Goal: Task Accomplishment & Management: Manage account settings

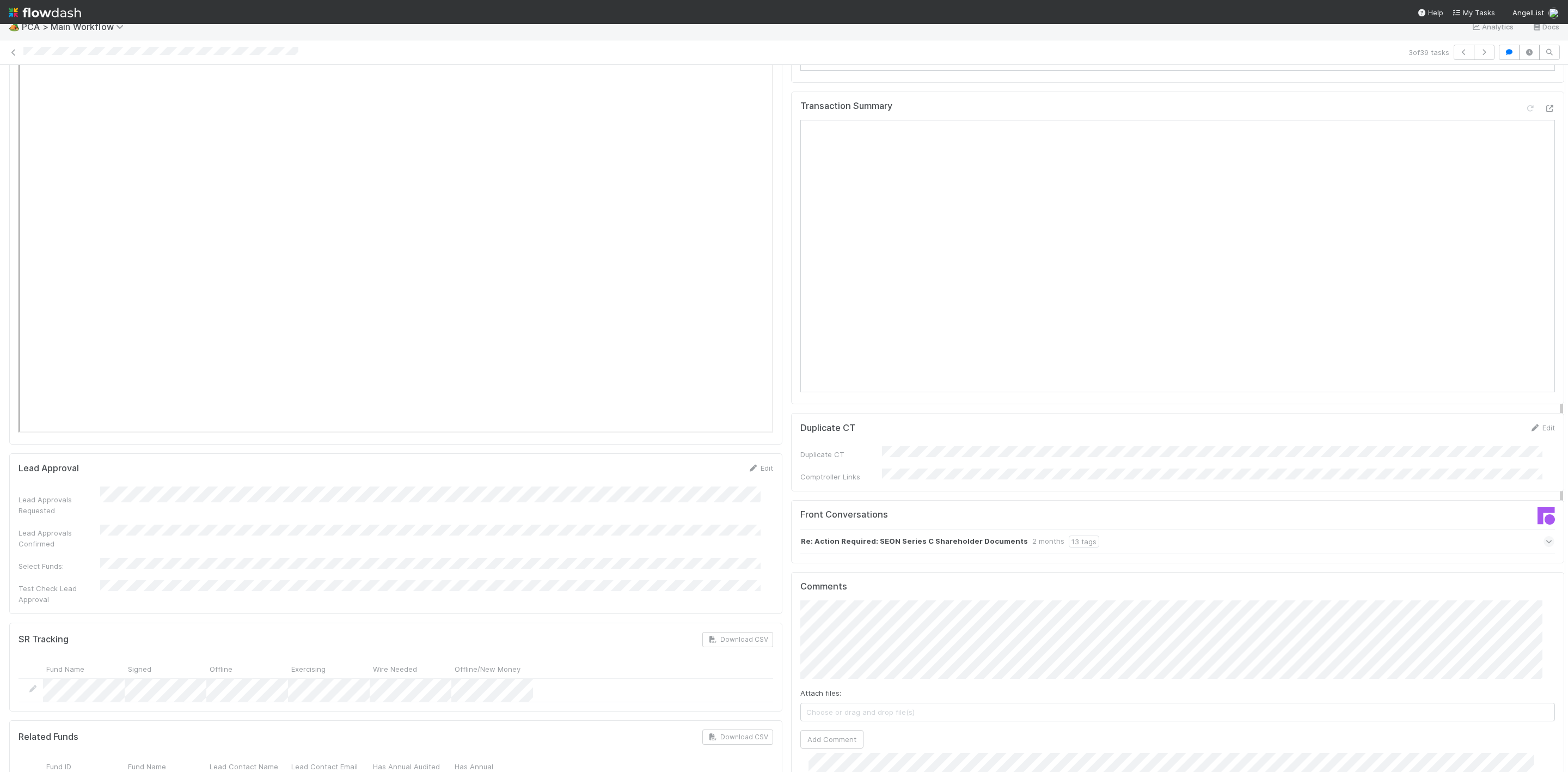
scroll to position [1726, 0]
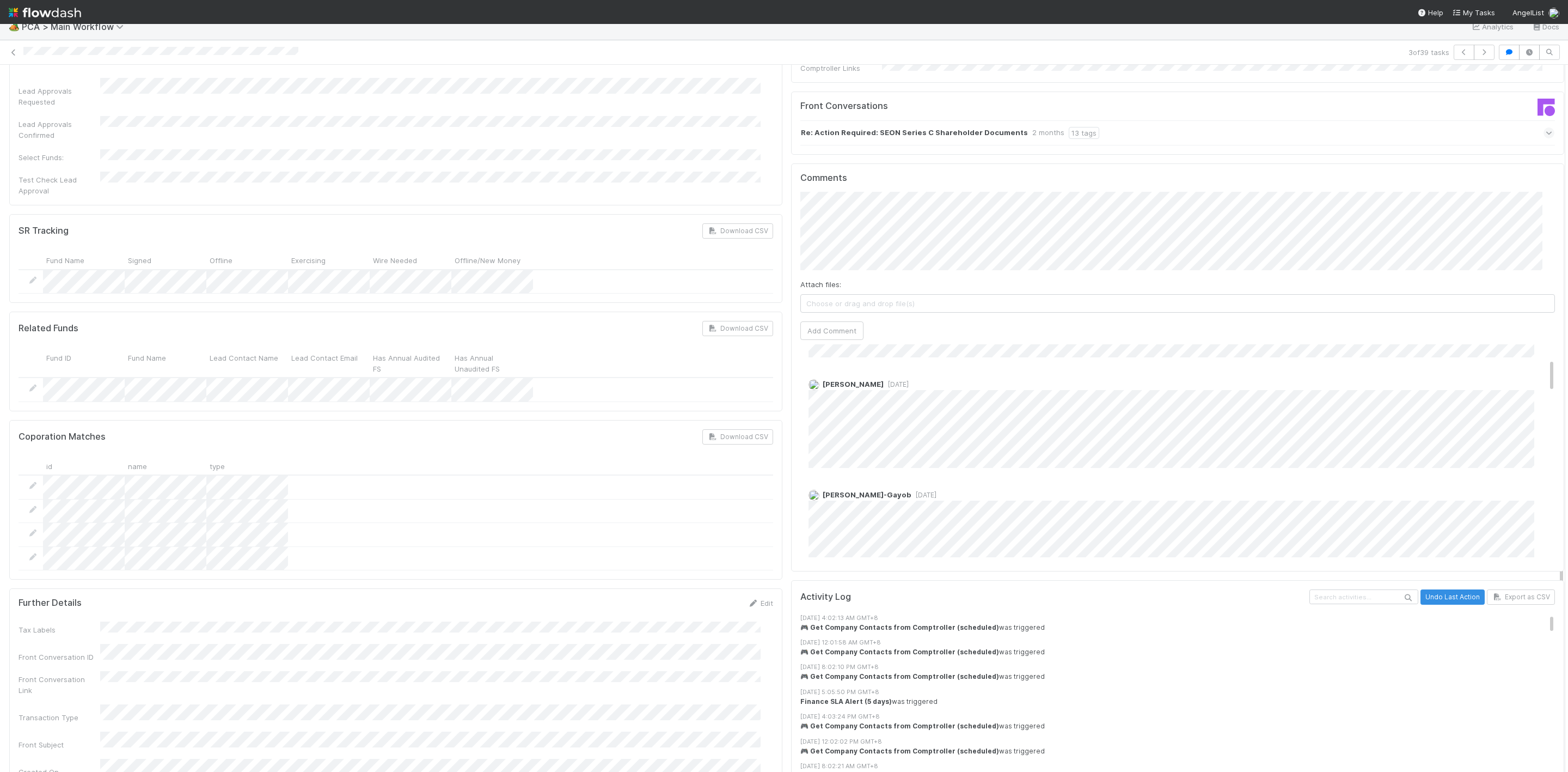
scroll to position [88, 0]
drag, startPoint x: 1527, startPoint y: 468, endPoint x: 1522, endPoint y: 297, distance: 171.1
click at [791, 181] on div "Comments Attach files: Choose or drag and drop file(s) Add Comment [PERSON_NAME…" at bounding box center [1177, 367] width 773 height 408
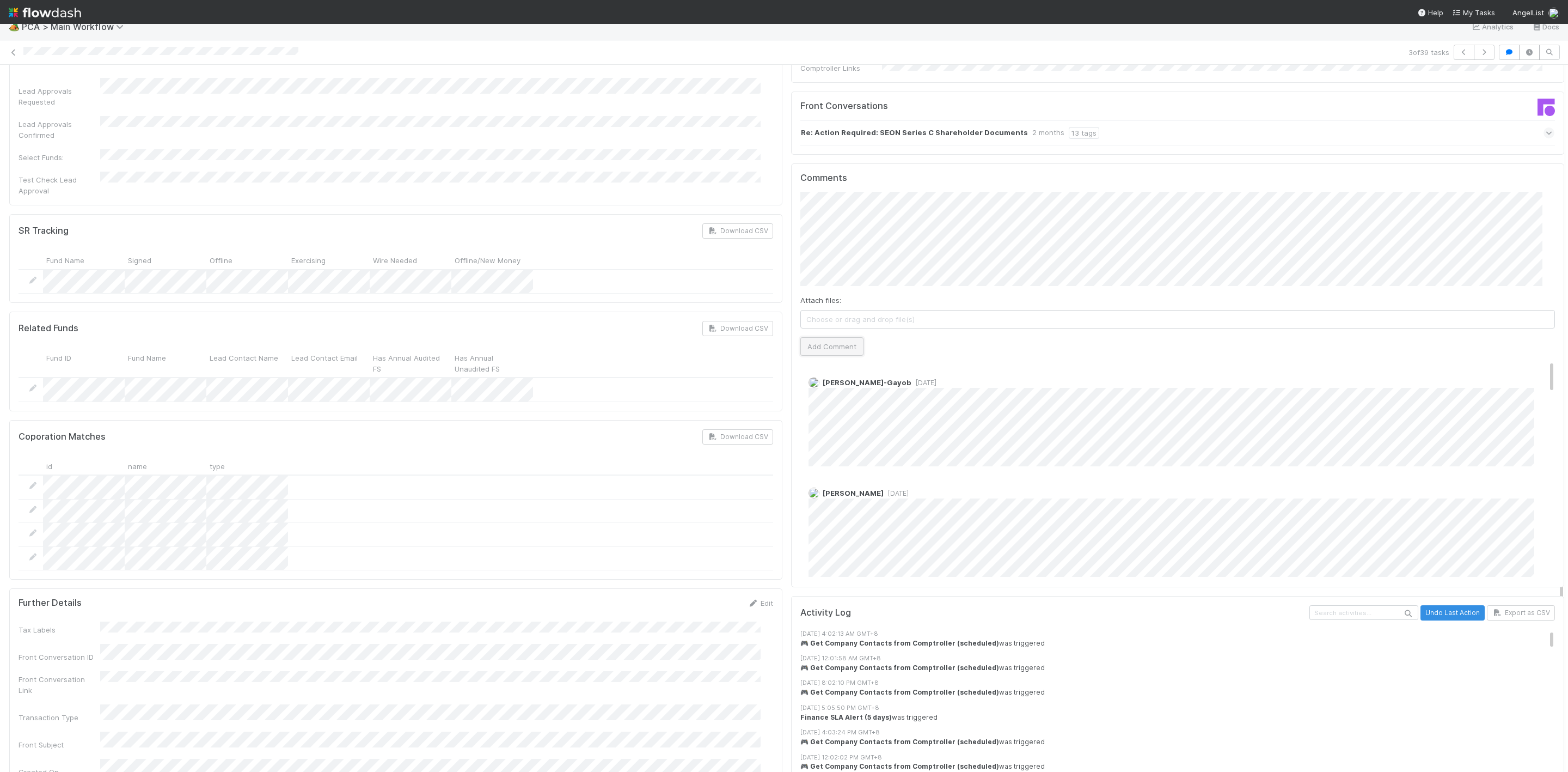
click at [840, 337] on button "Add Comment" at bounding box center [832, 346] width 63 height 19
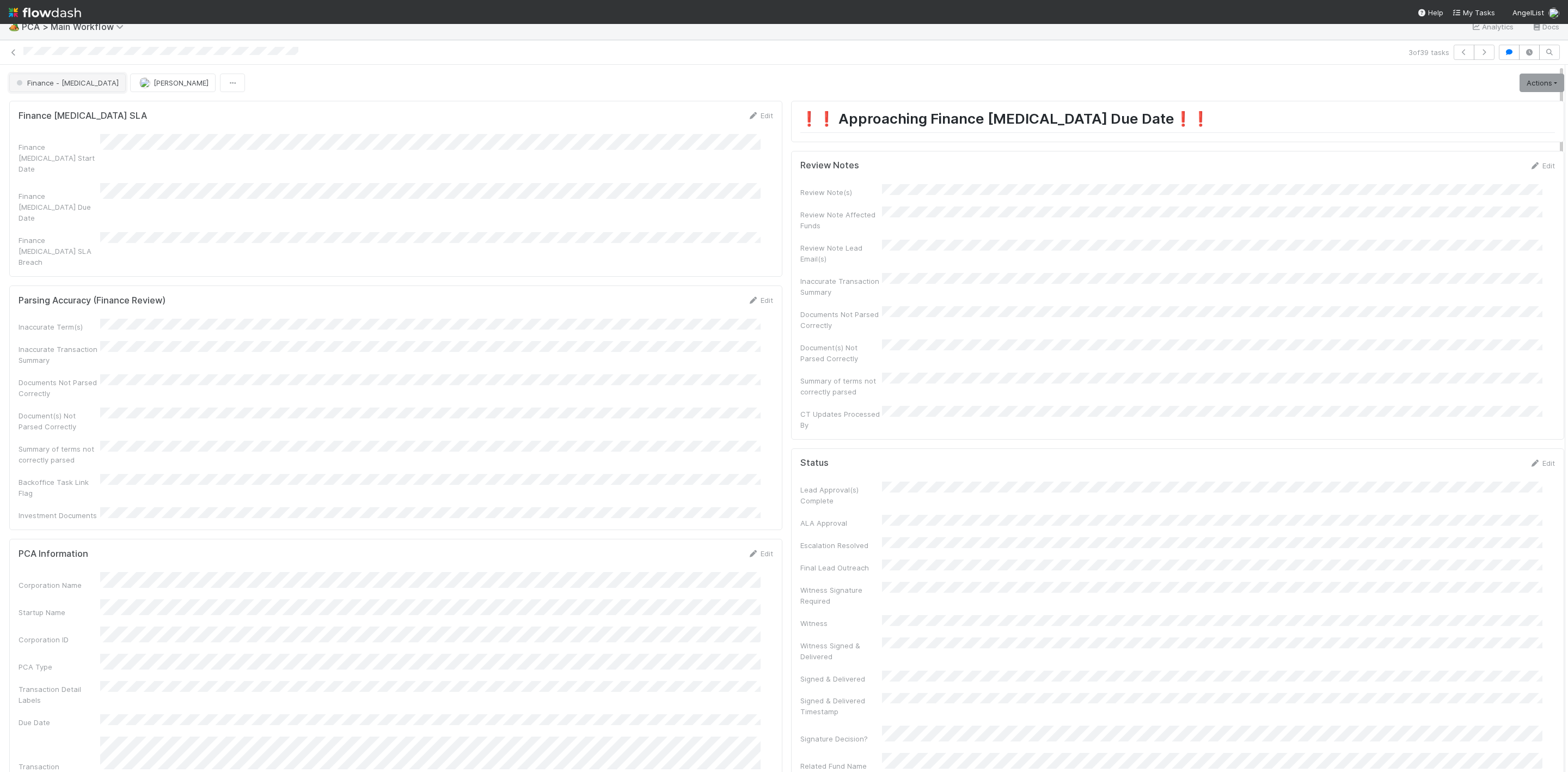
click at [72, 85] on button "Finance - [MEDICAL_DATA]" at bounding box center [67, 82] width 116 height 19
click at [1248, 244] on div at bounding box center [784, 386] width 1568 height 772
click at [1535, 88] on link "Actions" at bounding box center [1541, 82] width 44 height 19
click at [1529, 171] on div "Edit" at bounding box center [1542, 165] width 25 height 11
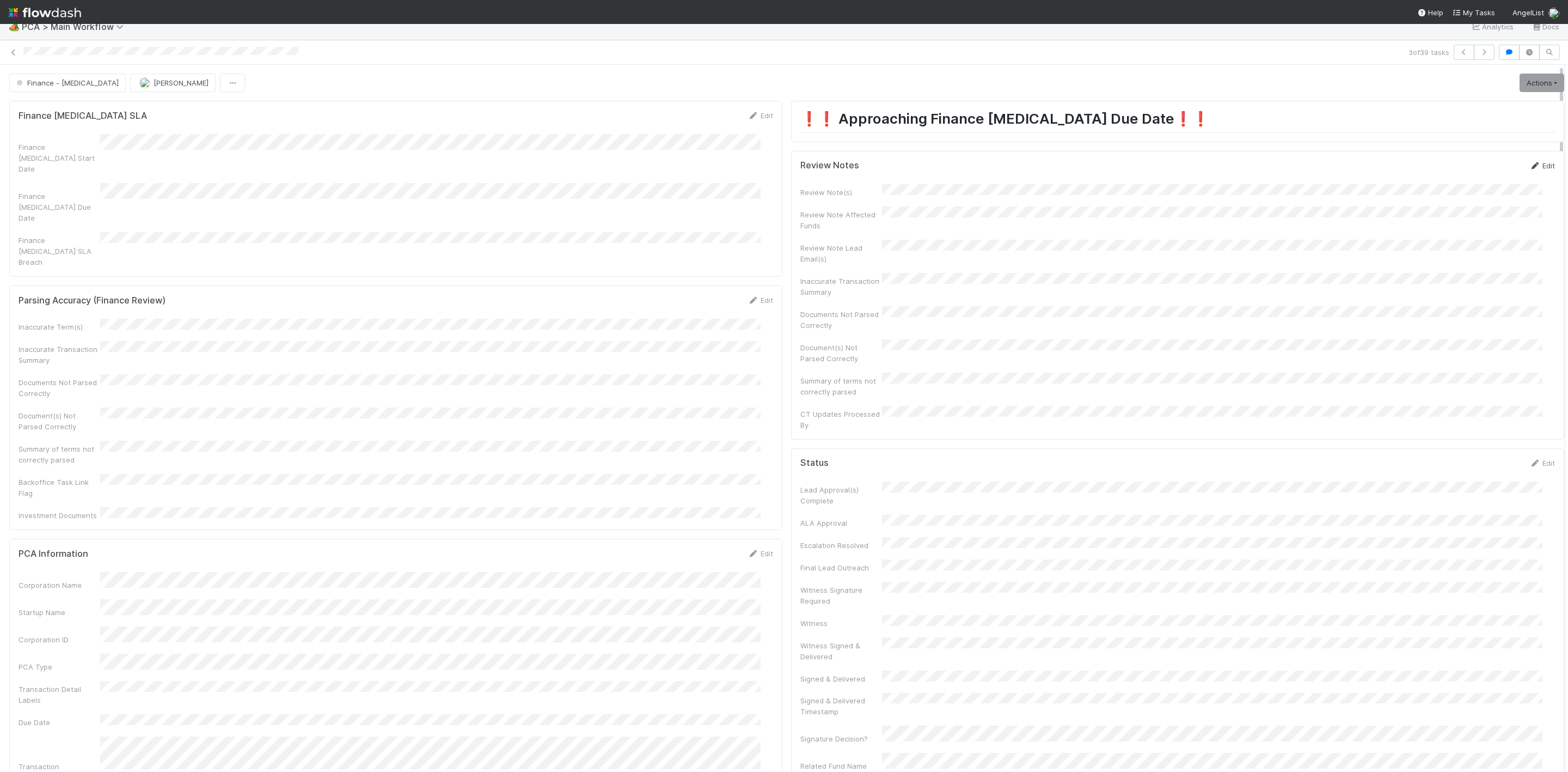
click at [1529, 162] on link "Edit" at bounding box center [1542, 166] width 25 height 9
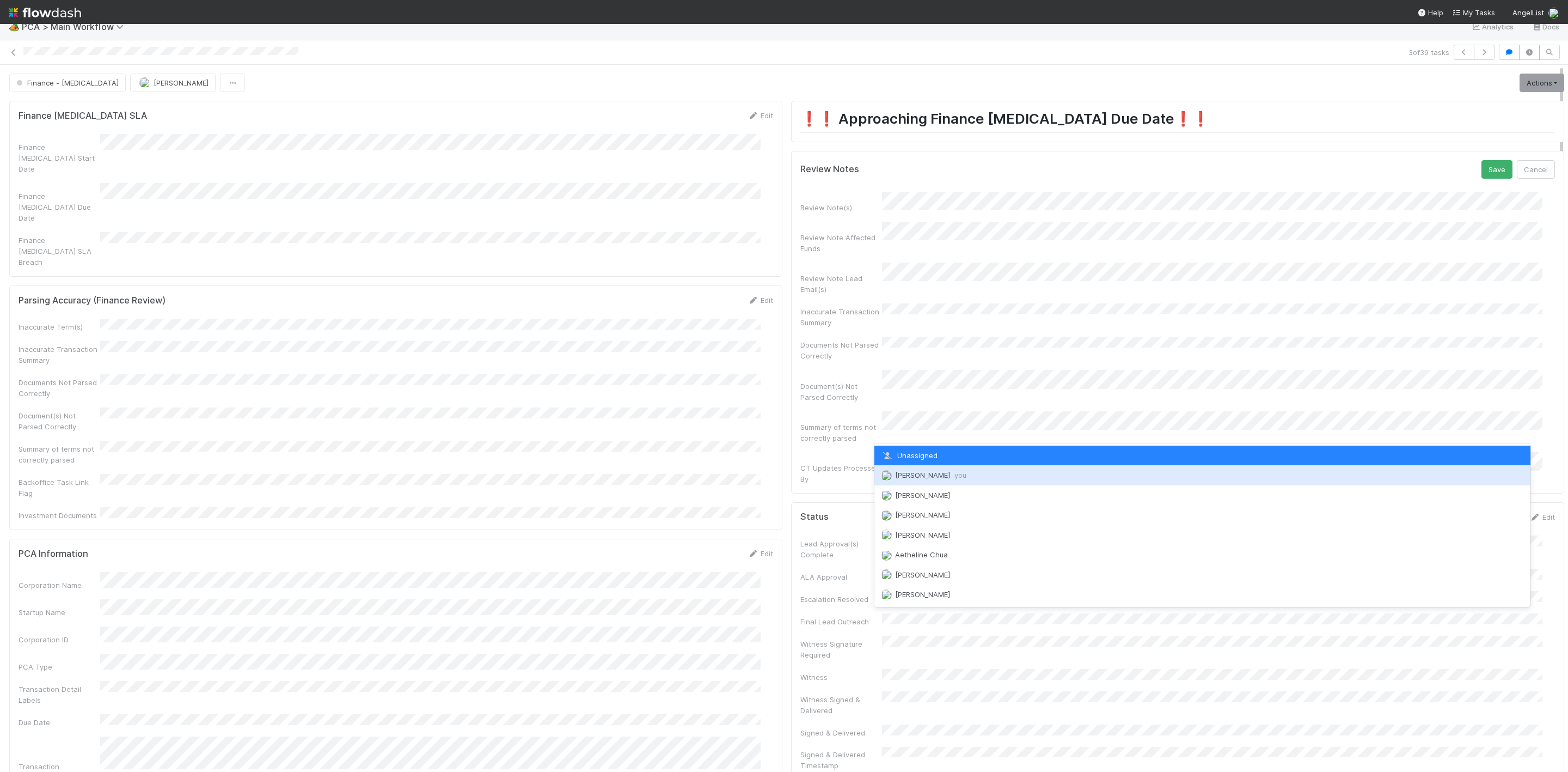
click at [914, 471] on span "[PERSON_NAME] you" at bounding box center [931, 475] width 71 height 9
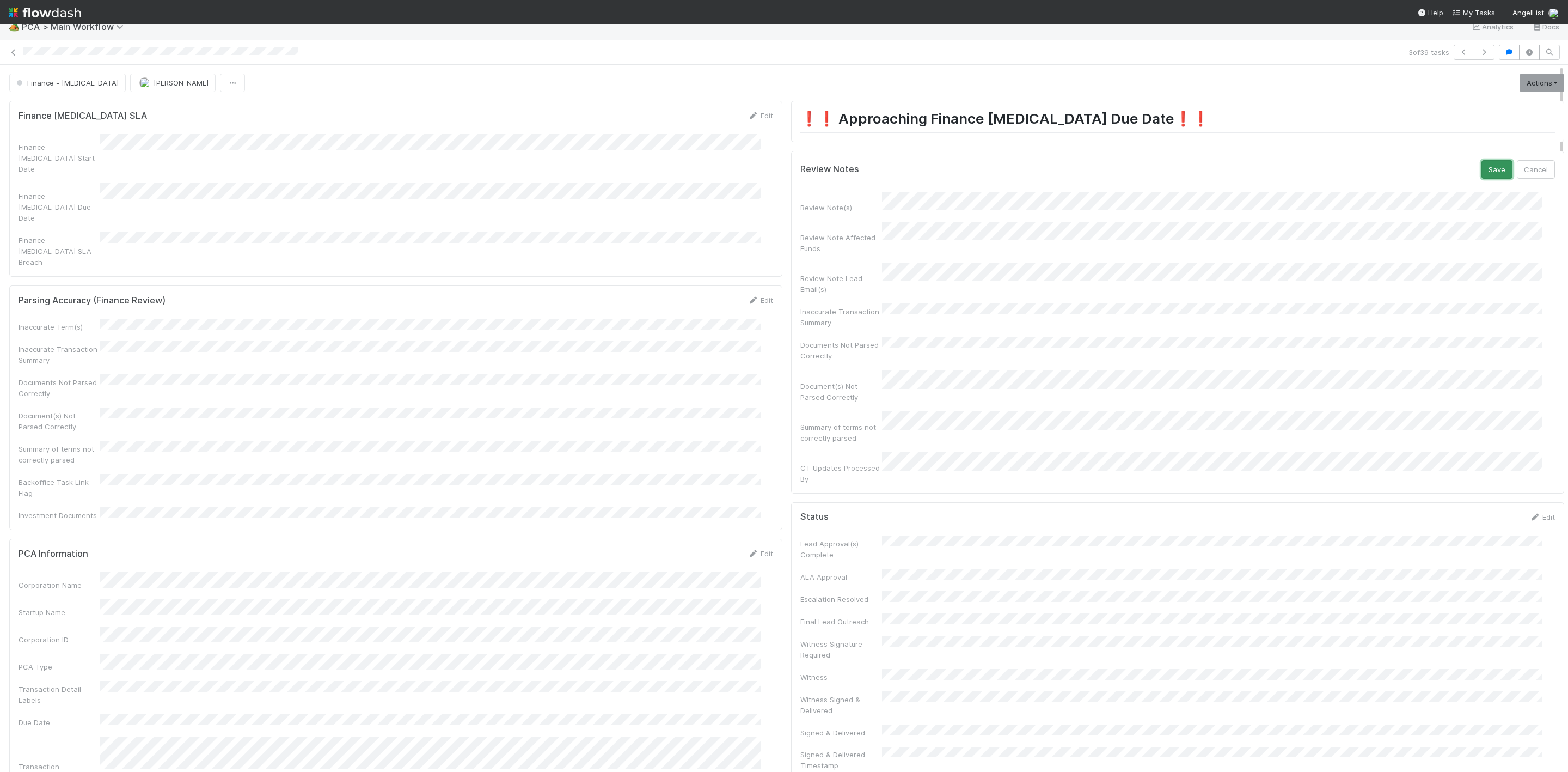
click at [1481, 177] on button "Save" at bounding box center [1497, 169] width 31 height 19
click at [1523, 84] on link "Actions" at bounding box center [1541, 82] width 44 height 19
click at [1430, 162] on button "Move to DCR Review" at bounding box center [1479, 167] width 176 height 15
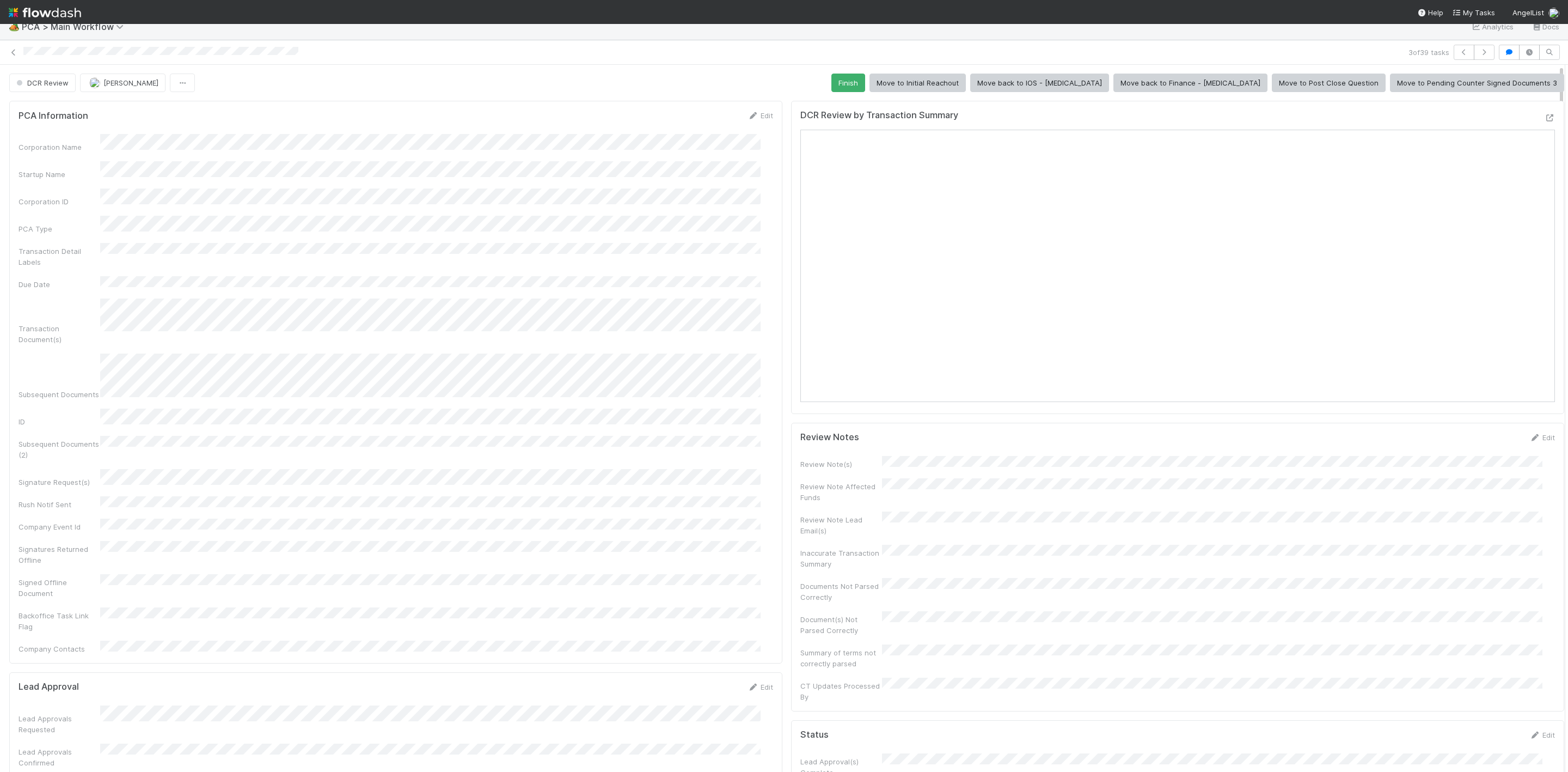
scroll to position [0, 0]
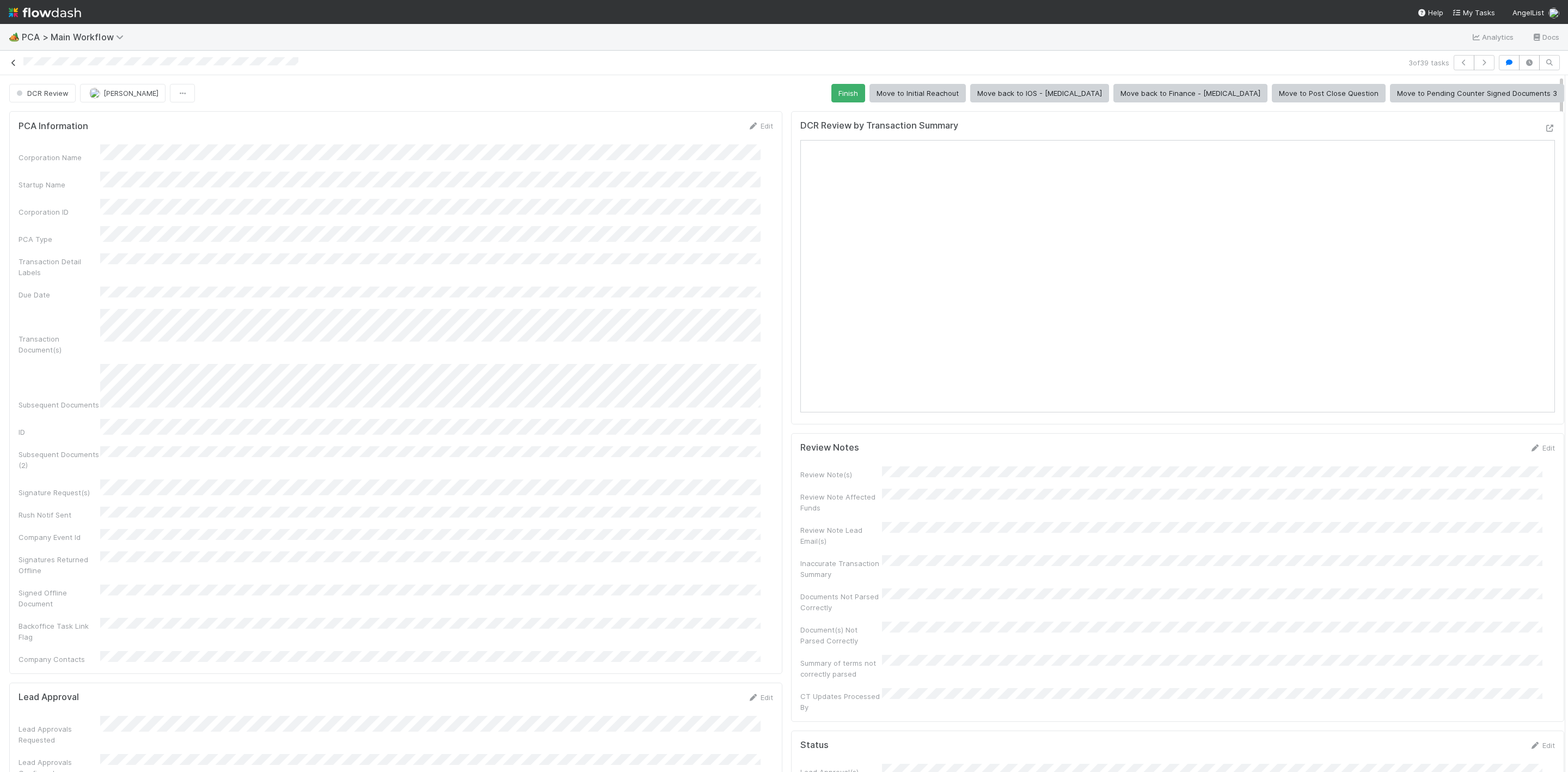
click at [14, 60] on icon at bounding box center [14, 63] width 11 height 7
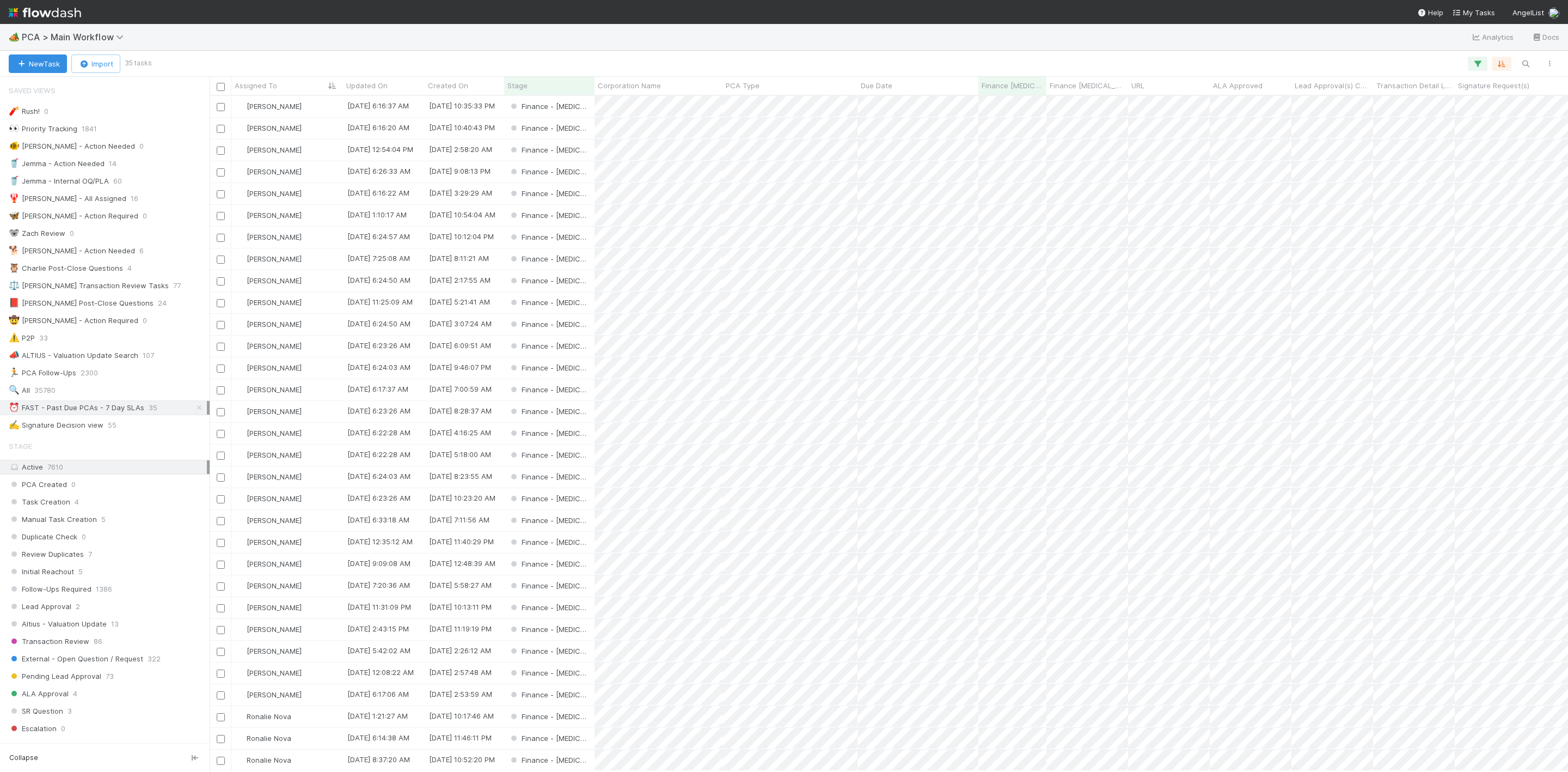
scroll to position [662, 1346]
click at [582, 152] on div "Finance - [MEDICAL_DATA]" at bounding box center [549, 150] width 90 height 22
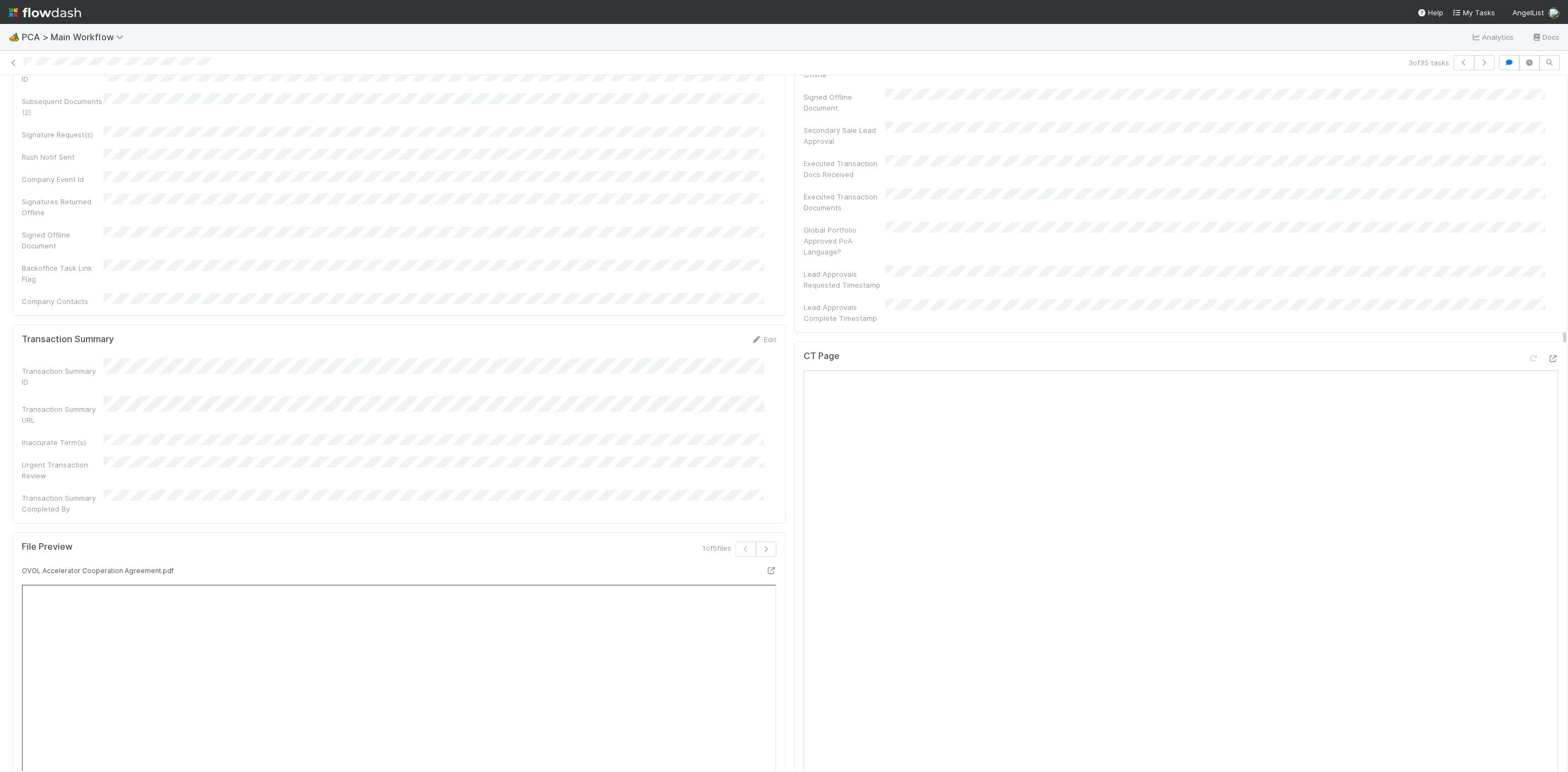
scroll to position [898, 0]
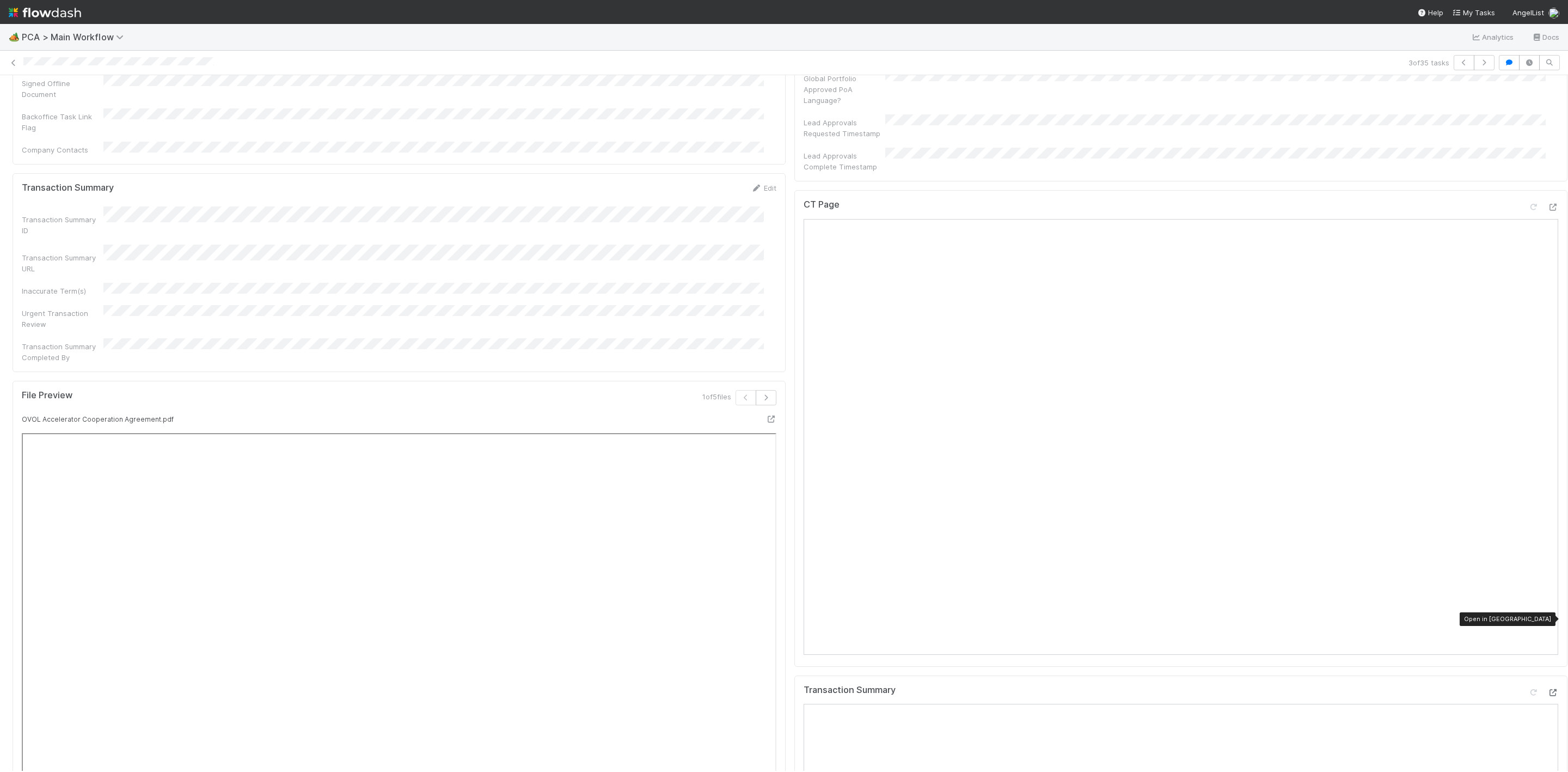
click at [1547, 687] on div at bounding box center [1553, 693] width 11 height 11
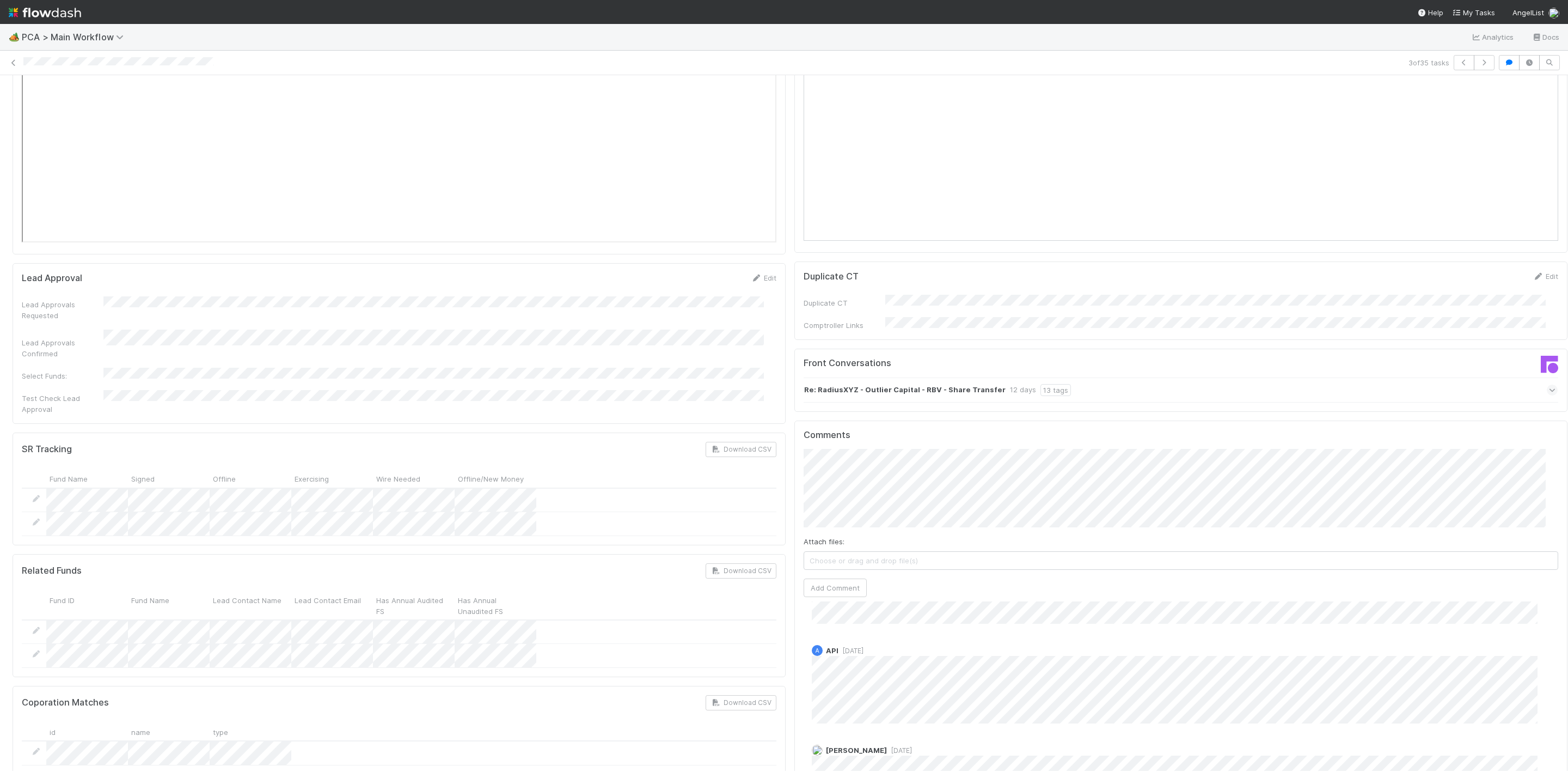
scroll to position [1588, 0]
